Goal: Transaction & Acquisition: Purchase product/service

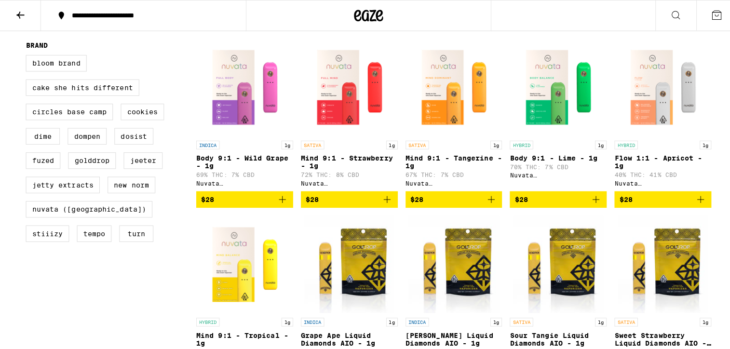
scroll to position [289, 0]
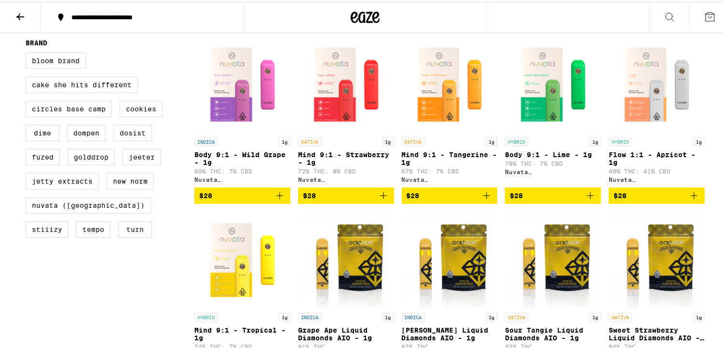
click at [626, 105] on img "Open page for Flow 1:1 - Apricot - 1g from Nuvata (CA)" at bounding box center [656, 82] width 96 height 96
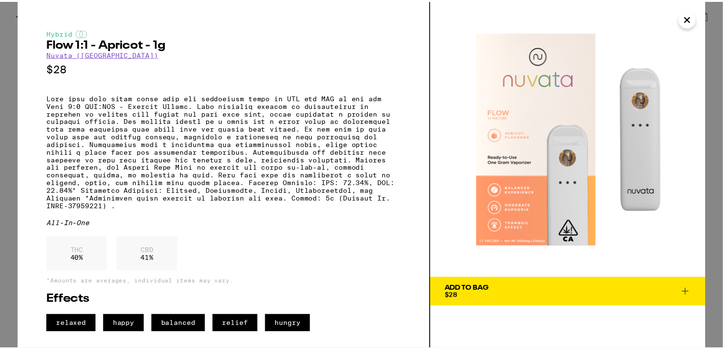
scroll to position [3, 0]
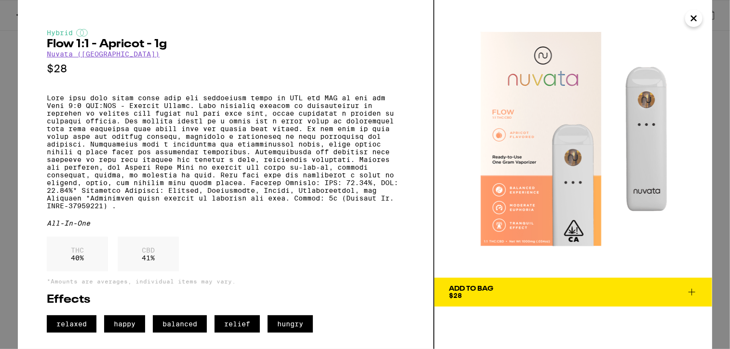
click at [383, 229] on div "Hybrid Flow 1:1 - Apricot - 1g Nuvata ([GEOGRAPHIC_DATA]) $28 All-In-One THC 40…" at bounding box center [226, 181] width 358 height 304
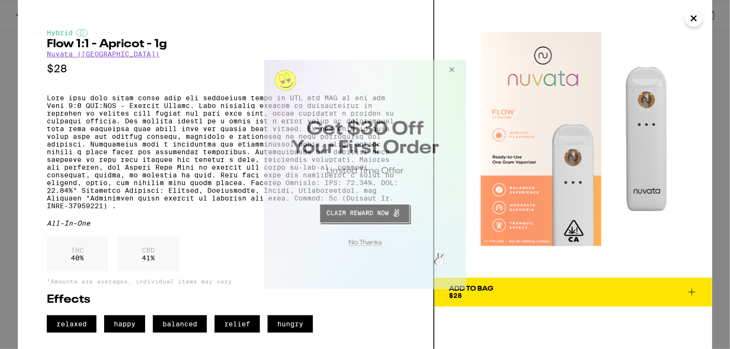
click at [449, 69] on button "Close Modal" at bounding box center [450, 70] width 26 height 23
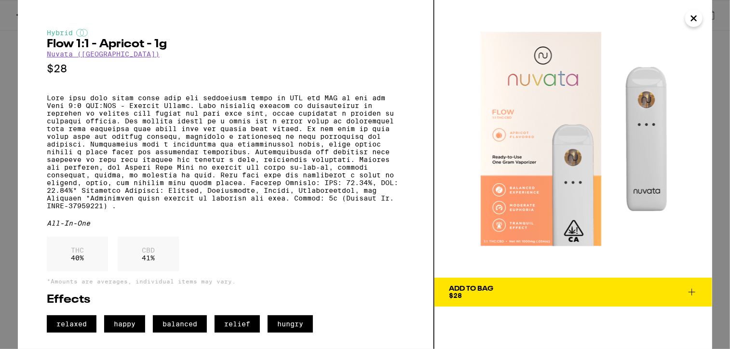
click at [694, 22] on icon "Close" at bounding box center [694, 18] width 12 height 14
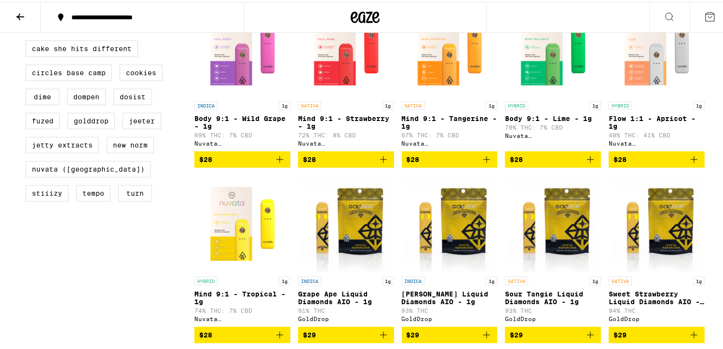
scroll to position [328, 0]
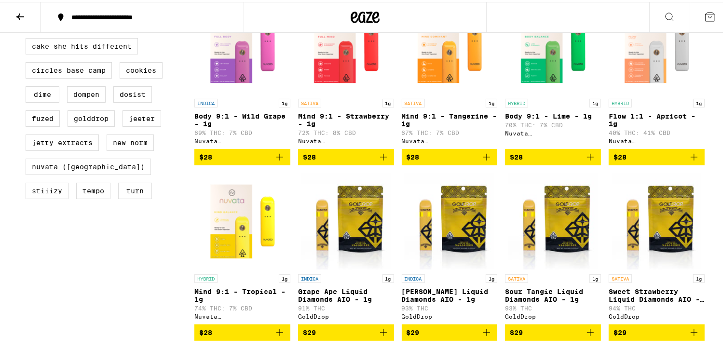
click at [446, 124] on p "Mind 9:1 - Tangerine - 1g" at bounding box center [450, 117] width 96 height 15
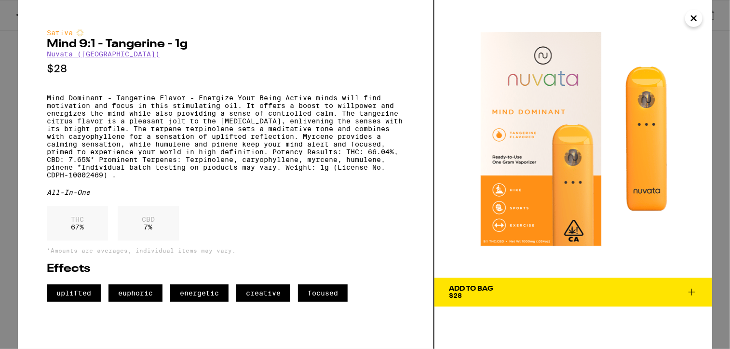
click at [692, 289] on icon at bounding box center [692, 292] width 12 height 12
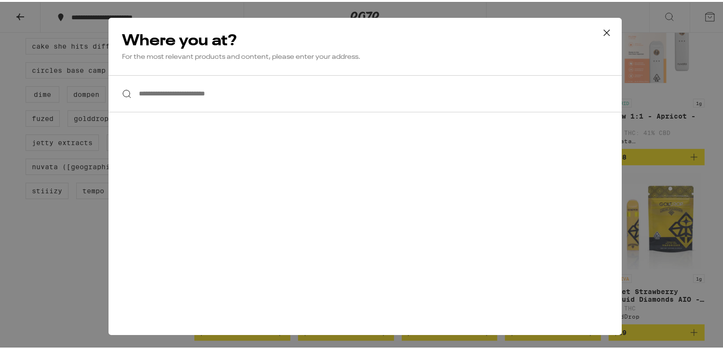
click at [255, 88] on input "**********" at bounding box center [364, 91] width 513 height 37
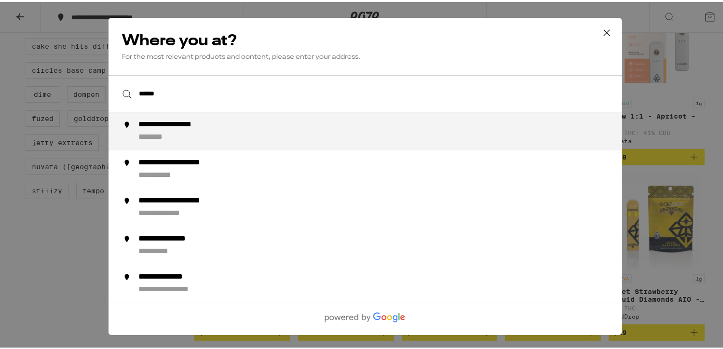
click at [199, 135] on div "**********" at bounding box center [384, 129] width 492 height 23
type input "**********"
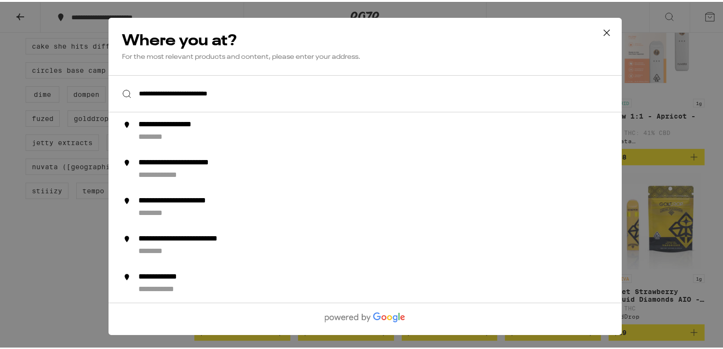
scroll to position [359, 0]
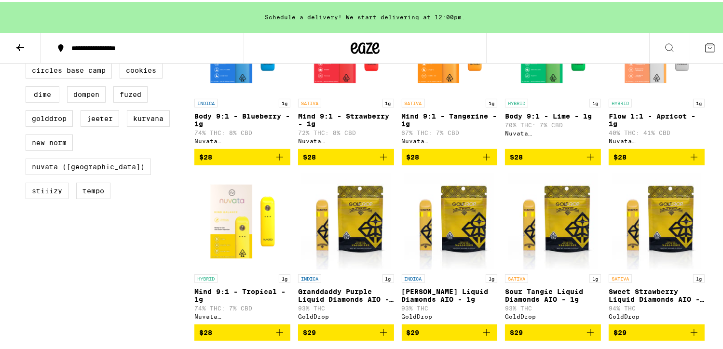
click at [215, 301] on p "Mind 9:1 - Tropical - 1g" at bounding box center [242, 293] width 96 height 15
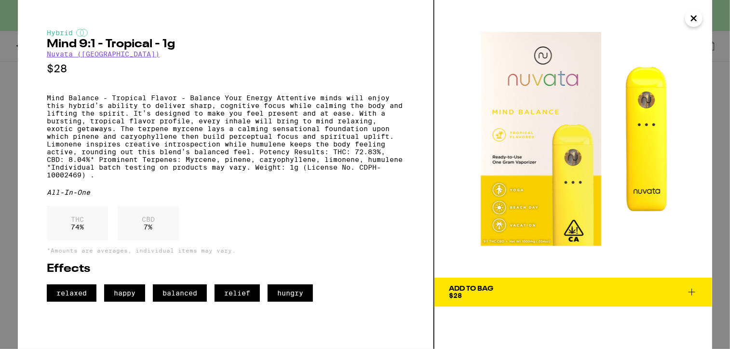
click at [694, 19] on icon "Close" at bounding box center [693, 18] width 5 height 5
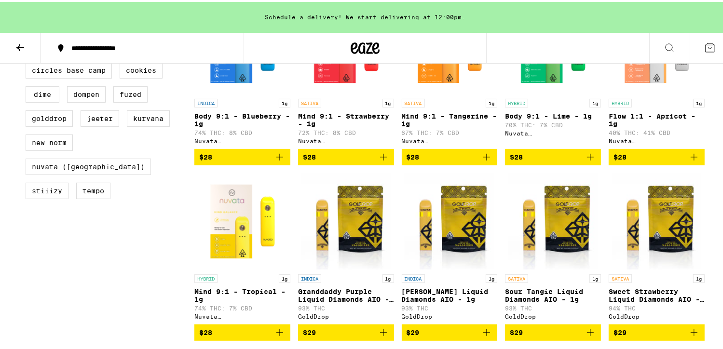
click at [536, 118] on p "Body 9:1 - Lime - 1g" at bounding box center [553, 114] width 96 height 8
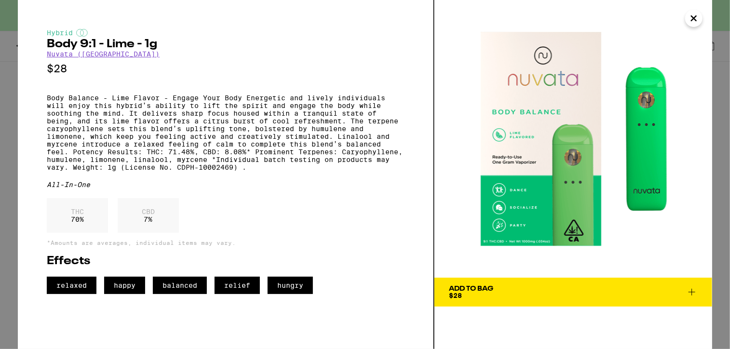
click at [689, 20] on icon "Close" at bounding box center [694, 18] width 12 height 14
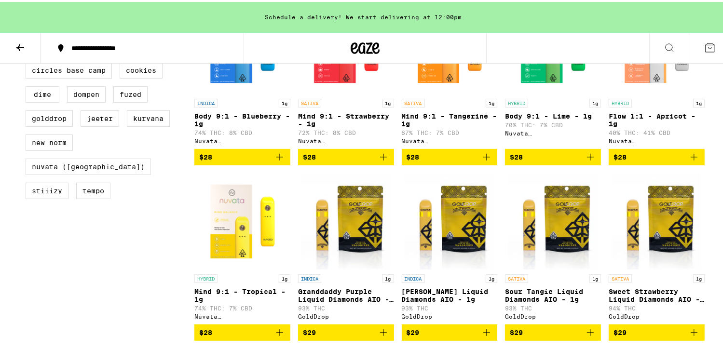
click at [338, 119] on p "Mind 9:1 - Strawberry - 1g" at bounding box center [346, 117] width 96 height 15
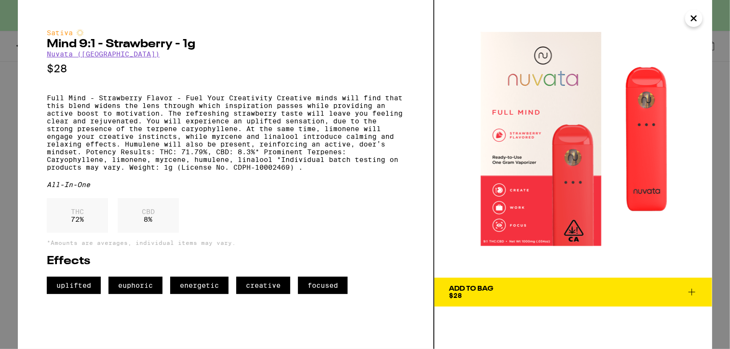
click at [478, 296] on div "Add To Bag $28" at bounding box center [471, 291] width 44 height 13
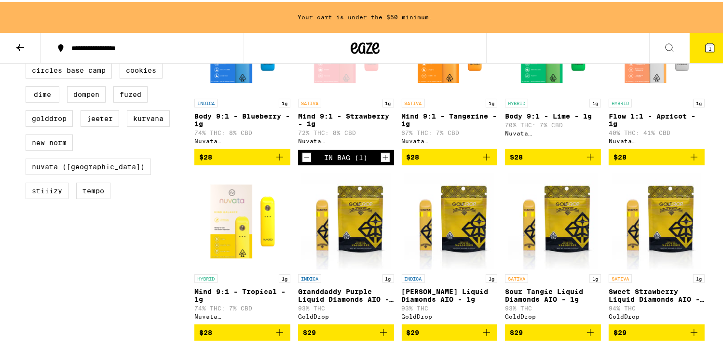
drag, startPoint x: 726, startPoint y: 84, endPoint x: 249, endPoint y: 122, distance: 478.7
click at [249, 122] on p "Body 9:1 - Blueberry - 1g" at bounding box center [242, 117] width 96 height 15
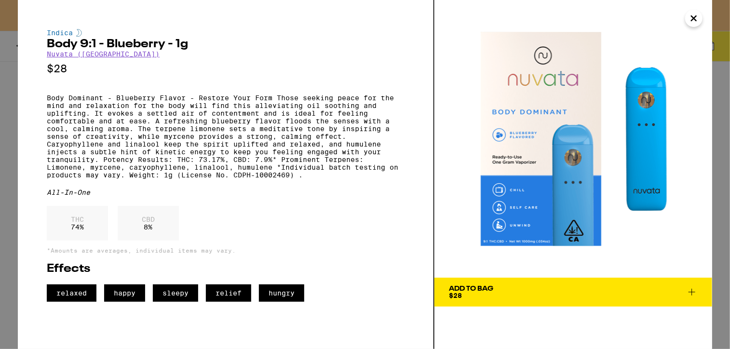
click at [691, 19] on icon "Close" at bounding box center [694, 18] width 12 height 14
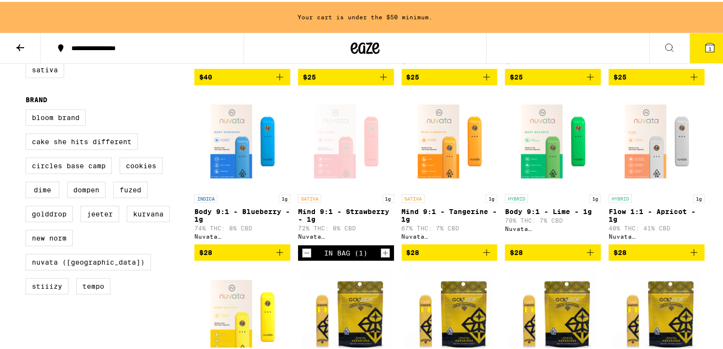
scroll to position [256, 0]
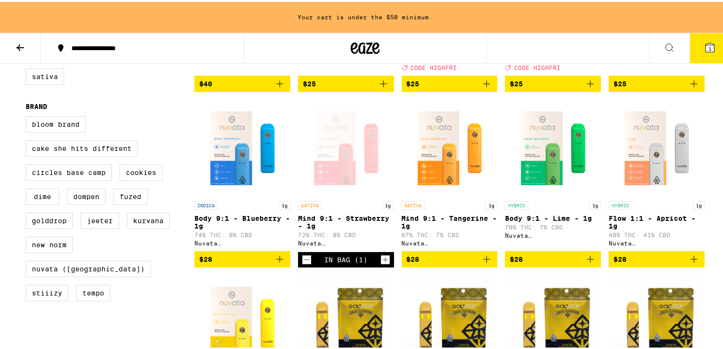
click at [483, 261] on icon "Add to bag" at bounding box center [486, 257] width 7 height 7
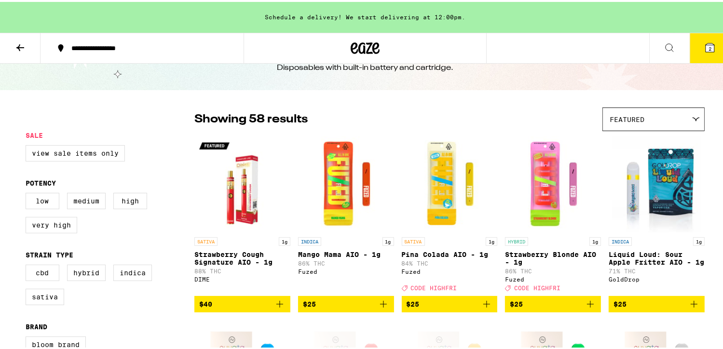
scroll to position [0, 0]
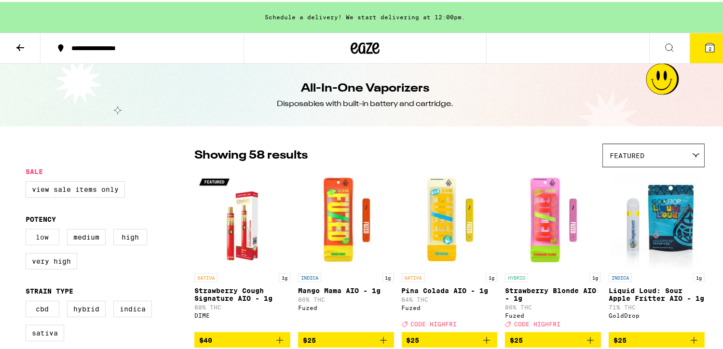
click at [40, 239] on label "Low" at bounding box center [43, 235] width 34 height 16
click at [28, 229] on input "Low" at bounding box center [27, 228] width 0 height 0
checkbox input "true"
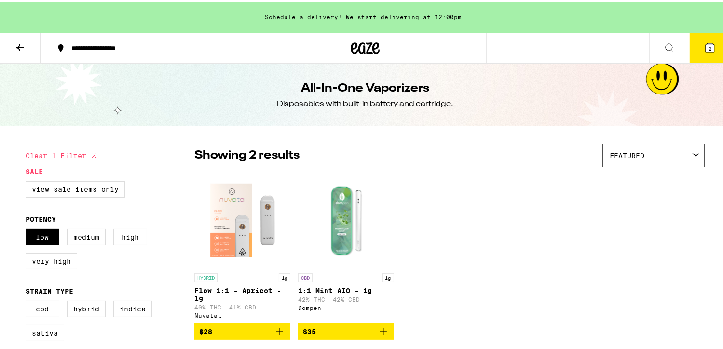
click at [342, 219] on img "Open page for 1:1 Mint AIO - 1g from Dompen" at bounding box center [346, 218] width 96 height 96
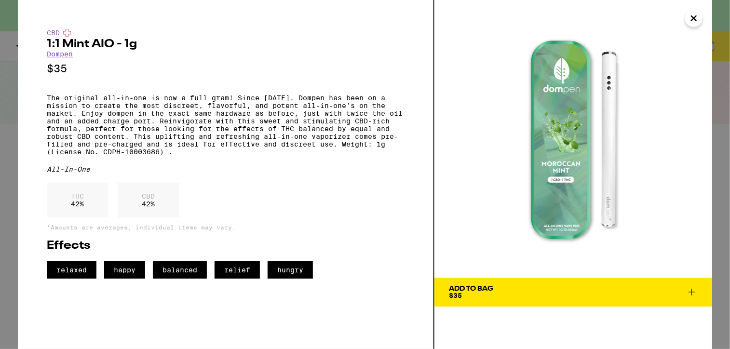
click at [692, 291] on icon at bounding box center [691, 292] width 7 height 7
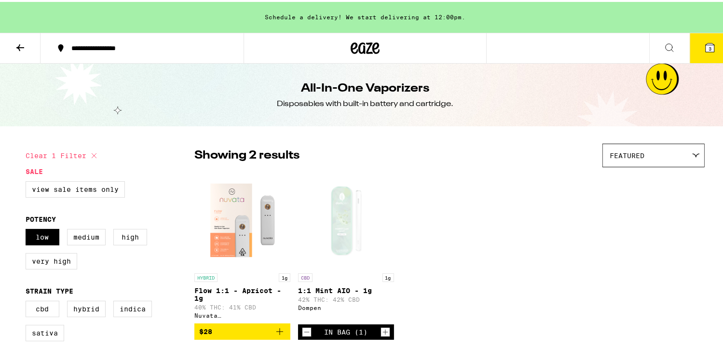
click at [330, 229] on div "Open page for 1:1 Mint AIO - 1g from Dompen" at bounding box center [346, 218] width 96 height 96
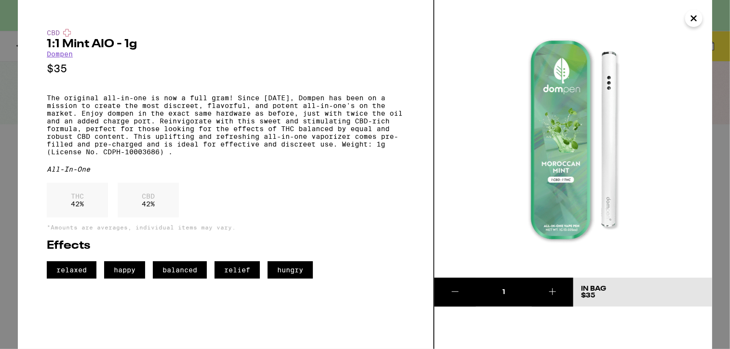
click at [67, 56] on link "Dompen" at bounding box center [60, 54] width 26 height 8
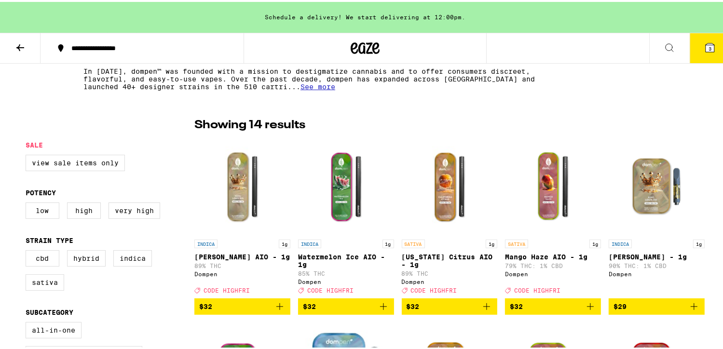
scroll to position [174, 0]
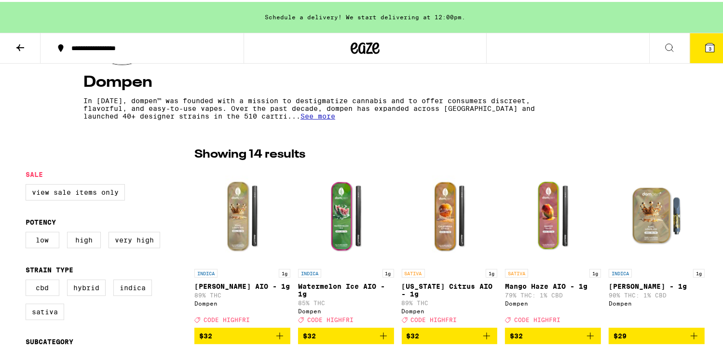
click at [300, 116] on span "See more" at bounding box center [317, 114] width 35 height 8
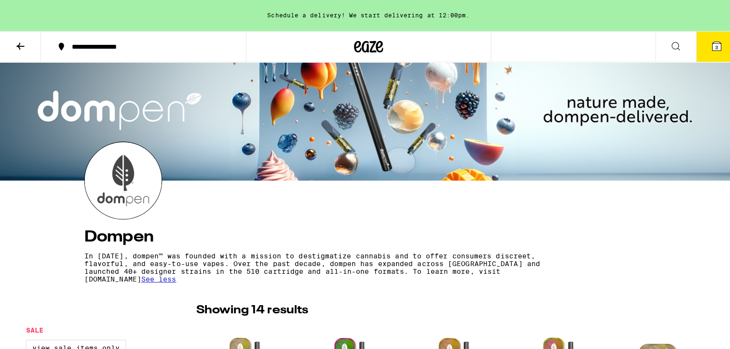
scroll to position [0, 0]
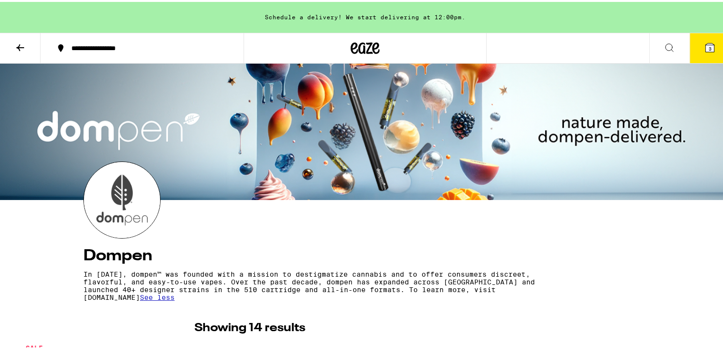
click at [705, 44] on icon at bounding box center [709, 45] width 9 height 9
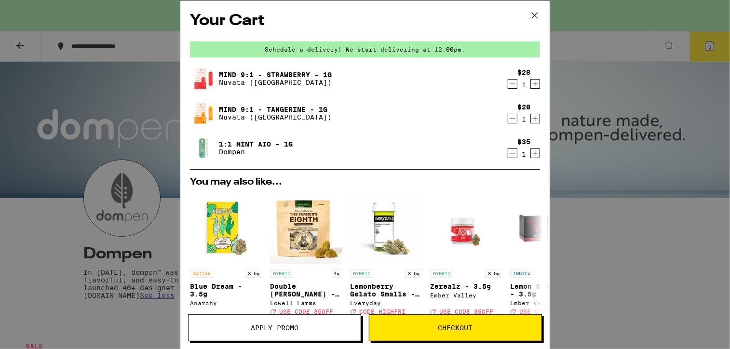
click at [445, 324] on span "Checkout" at bounding box center [455, 327] width 35 height 7
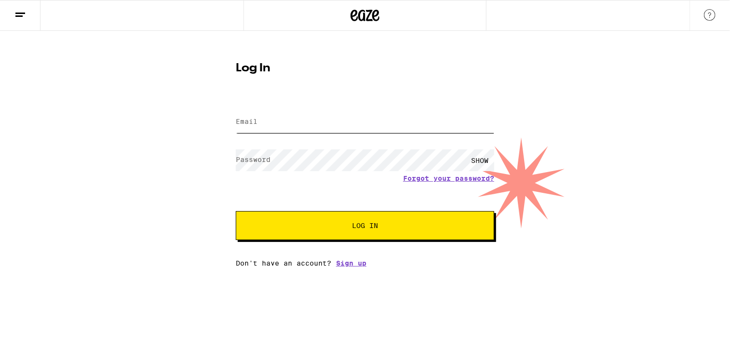
click at [294, 124] on input "Email" at bounding box center [365, 122] width 258 height 22
type input "[EMAIL_ADDRESS][DOMAIN_NAME]"
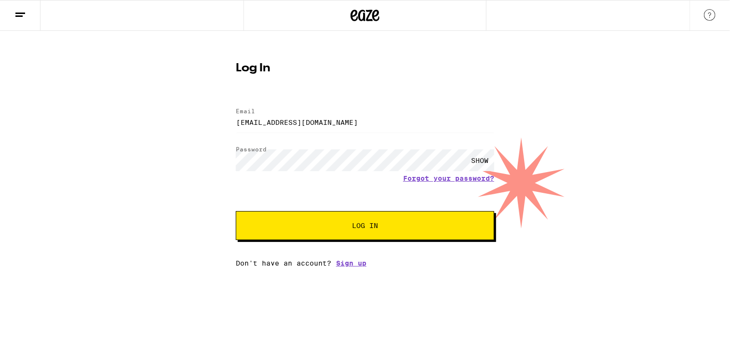
click at [351, 223] on span "Log In" at bounding box center [365, 225] width 180 height 7
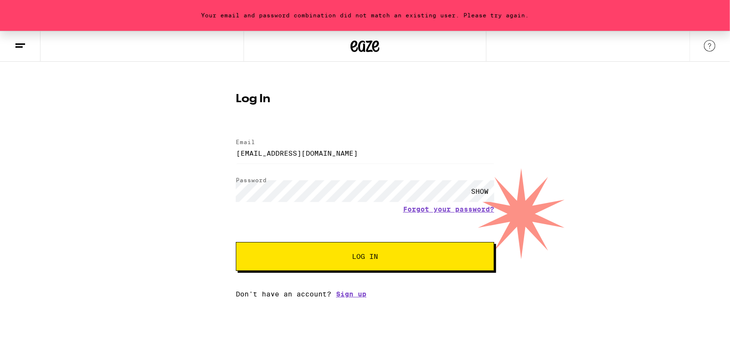
click at [480, 190] on div "SHOW" at bounding box center [479, 191] width 29 height 22
click at [236, 242] on button "Log In" at bounding box center [365, 256] width 258 height 29
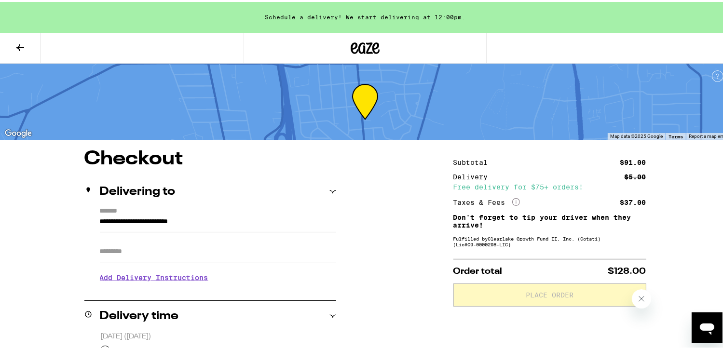
click at [19, 40] on icon at bounding box center [20, 46] width 12 height 12
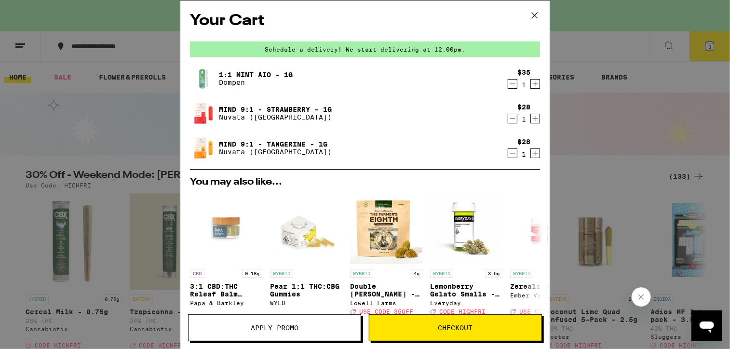
click at [299, 106] on link "Mind 9:1 - Strawberry - 1g" at bounding box center [275, 110] width 113 height 8
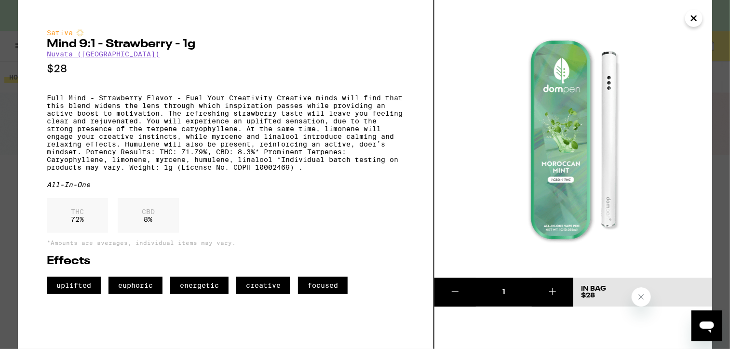
click at [692, 21] on icon "Close" at bounding box center [694, 18] width 12 height 14
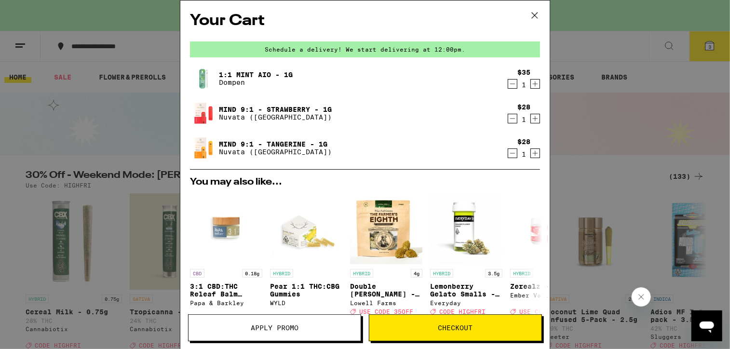
click at [297, 111] on link "Mind 9:1 - Strawberry - 1g" at bounding box center [275, 110] width 113 height 8
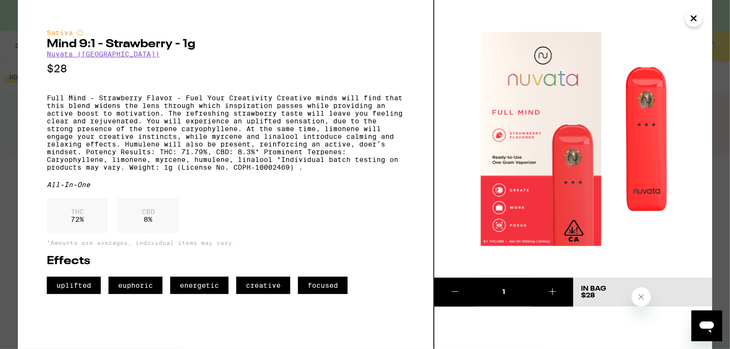
click at [692, 18] on icon "Close" at bounding box center [694, 18] width 12 height 14
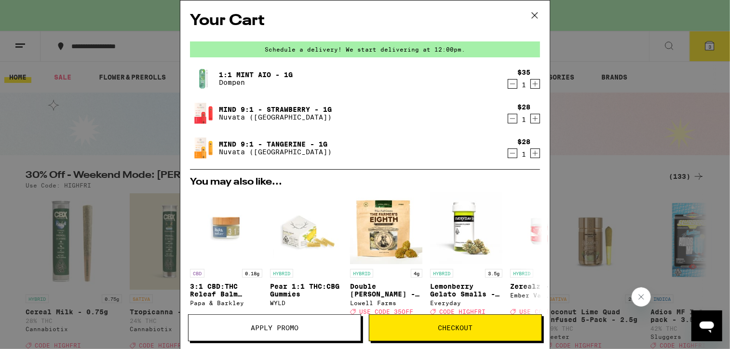
click at [508, 119] on icon "Decrement" at bounding box center [512, 119] width 9 height 12
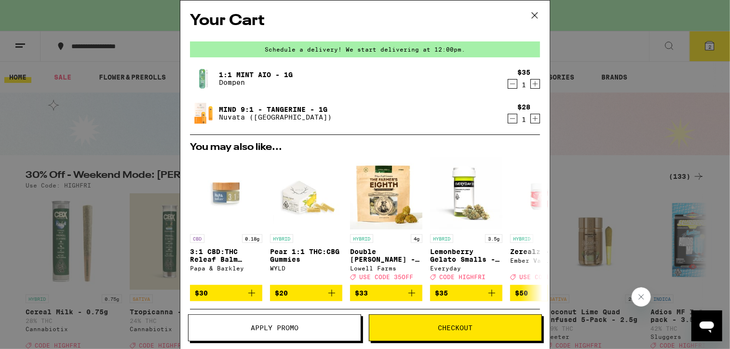
click at [441, 331] on span "Checkout" at bounding box center [455, 327] width 35 height 7
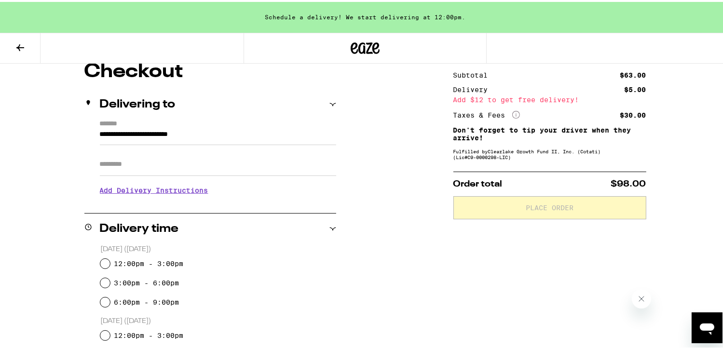
scroll to position [87, 0]
click at [101, 260] on input "12:00pm - 3:00pm" at bounding box center [105, 262] width 10 height 10
radio input "true"
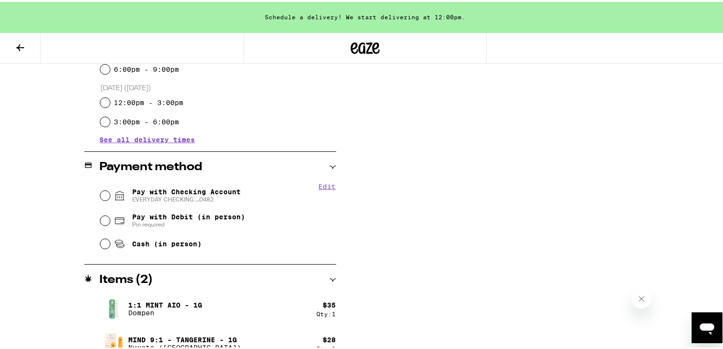
scroll to position [334, 0]
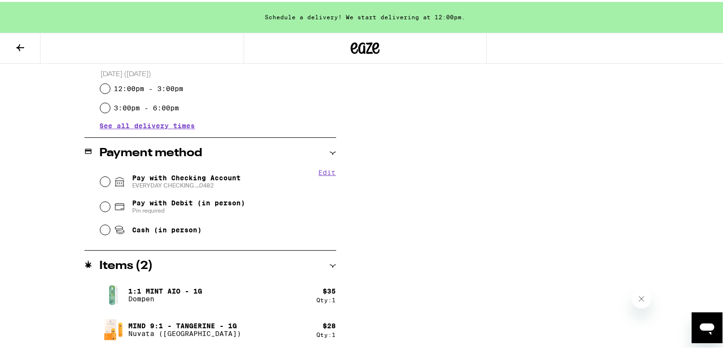
click at [153, 180] on span "EVERYDAY CHECKING ...0482" at bounding box center [186, 184] width 108 height 8
click at [110, 180] on input "Pay with Checking Account EVERYDAY CHECKING ...0482" at bounding box center [105, 180] width 10 height 10
radio input "true"
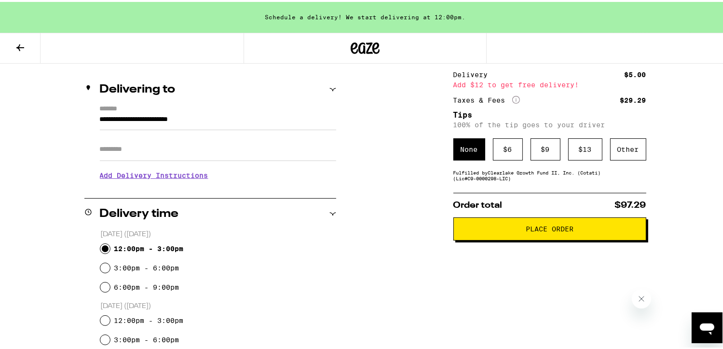
scroll to position [108, 0]
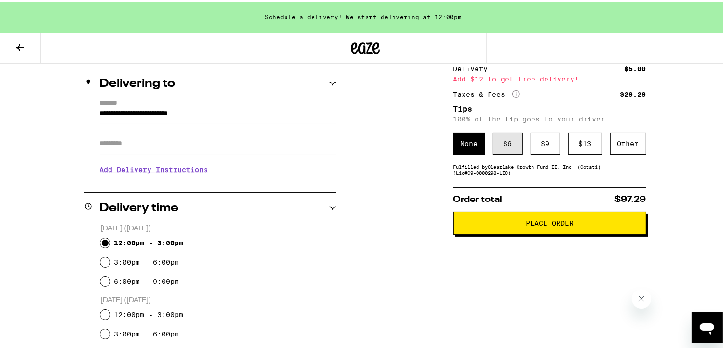
click at [507, 148] on div "$ 6" at bounding box center [508, 142] width 30 height 22
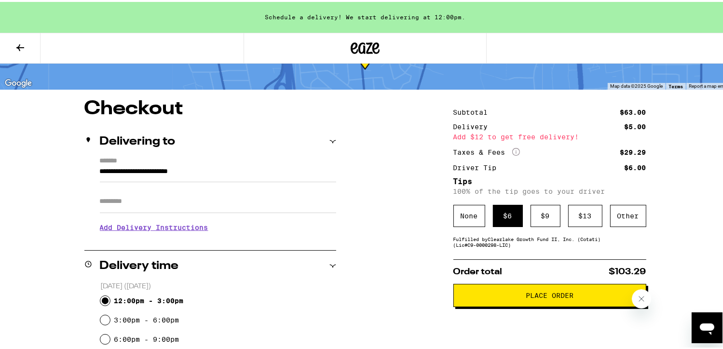
scroll to position [52, 0]
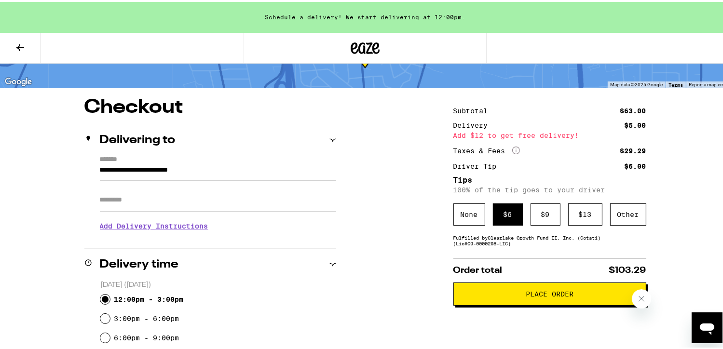
click at [542, 295] on span "Place Order" at bounding box center [549, 292] width 48 height 7
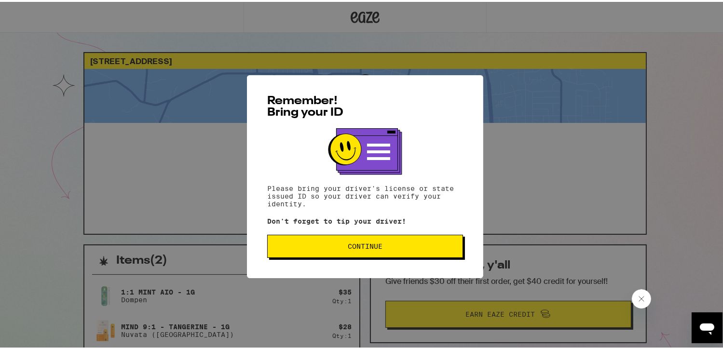
click at [382, 253] on button "Continue" at bounding box center [365, 244] width 196 height 23
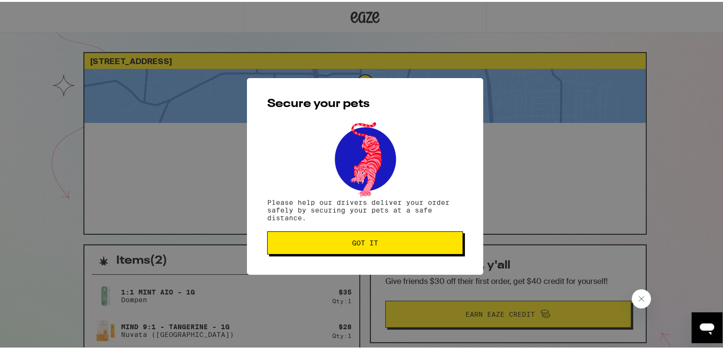
click at [371, 244] on span "Got it" at bounding box center [365, 241] width 26 height 7
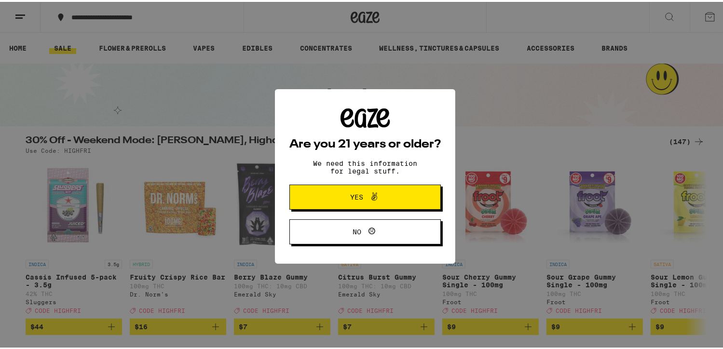
click at [391, 196] on span "Yes" at bounding box center [364, 195] width 73 height 13
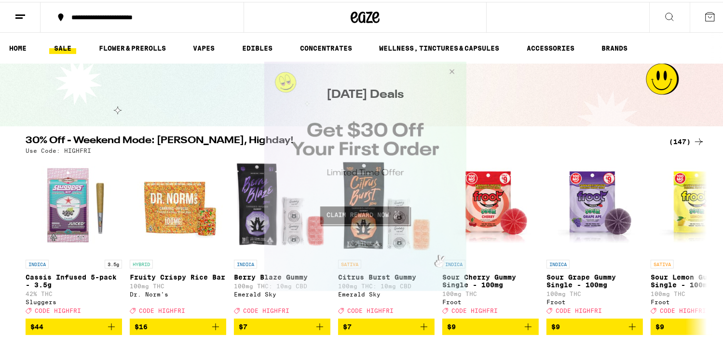
click at [367, 242] on button "Close Modal" at bounding box center [363, 242] width 196 height 15
